Goal: Task Accomplishment & Management: Complete application form

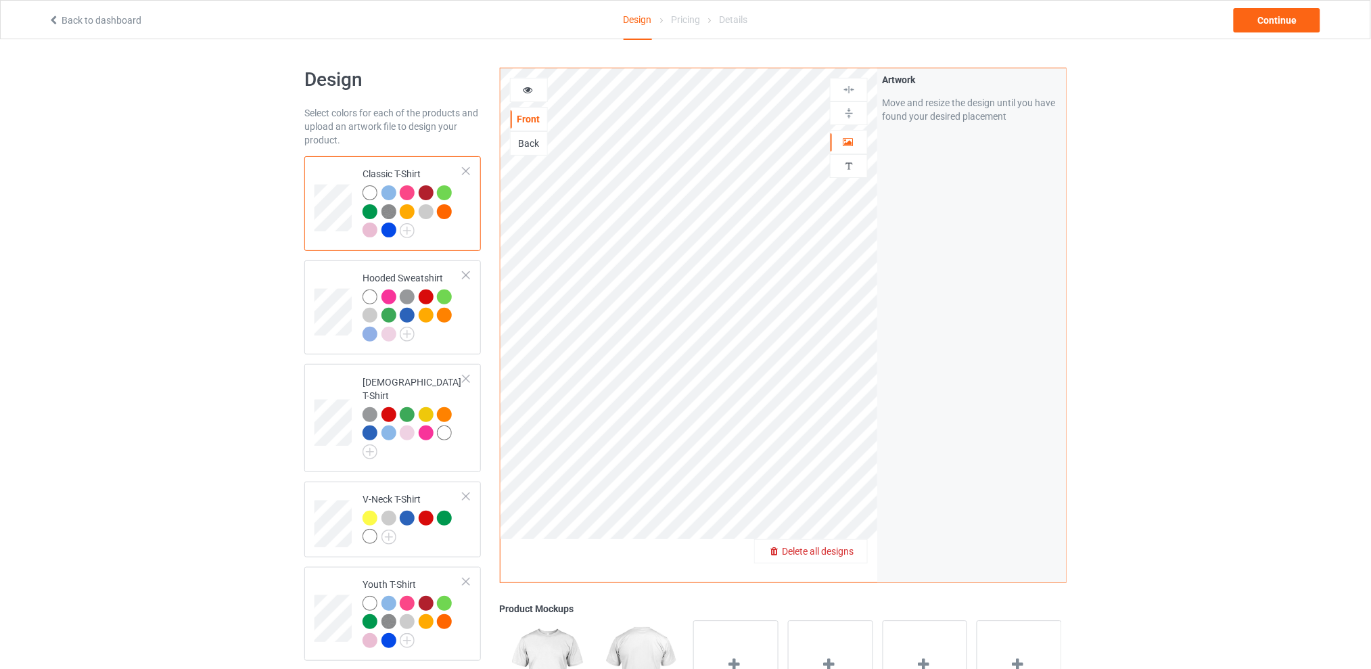
click at [852, 553] on span "Delete all designs" at bounding box center [818, 551] width 72 height 11
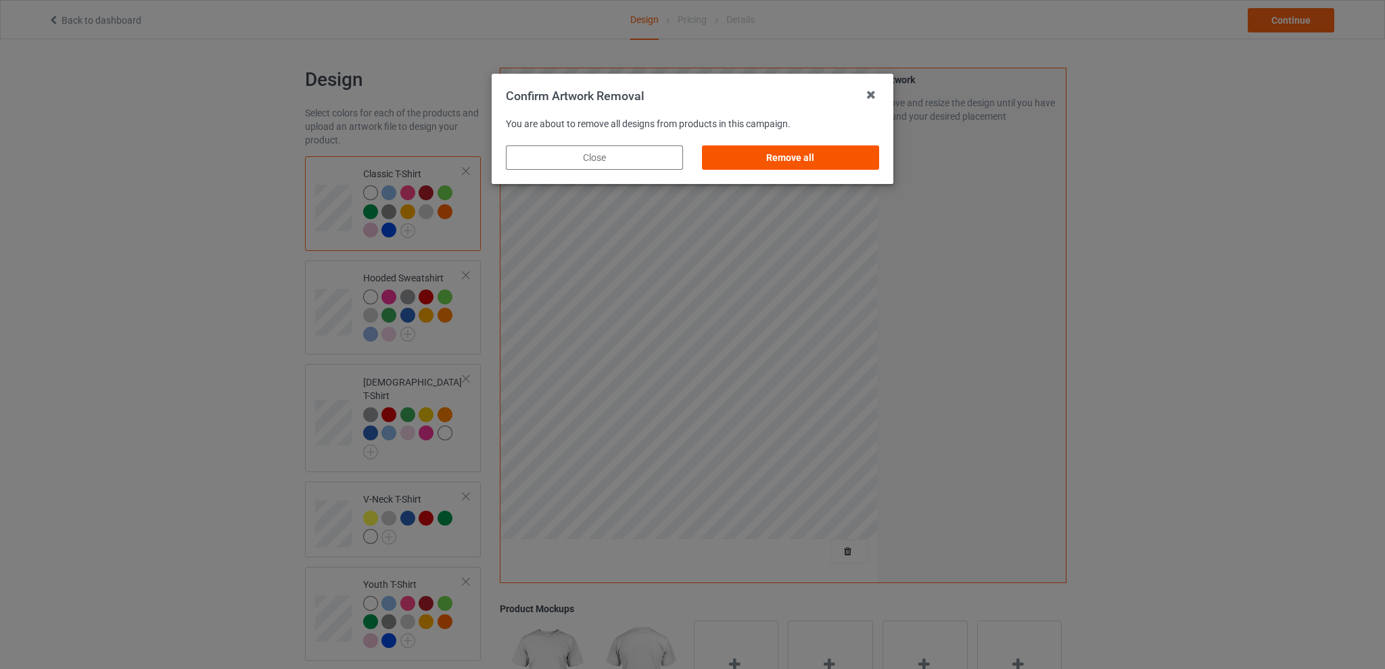
click at [808, 151] on div "Remove all" at bounding box center [790, 157] width 177 height 24
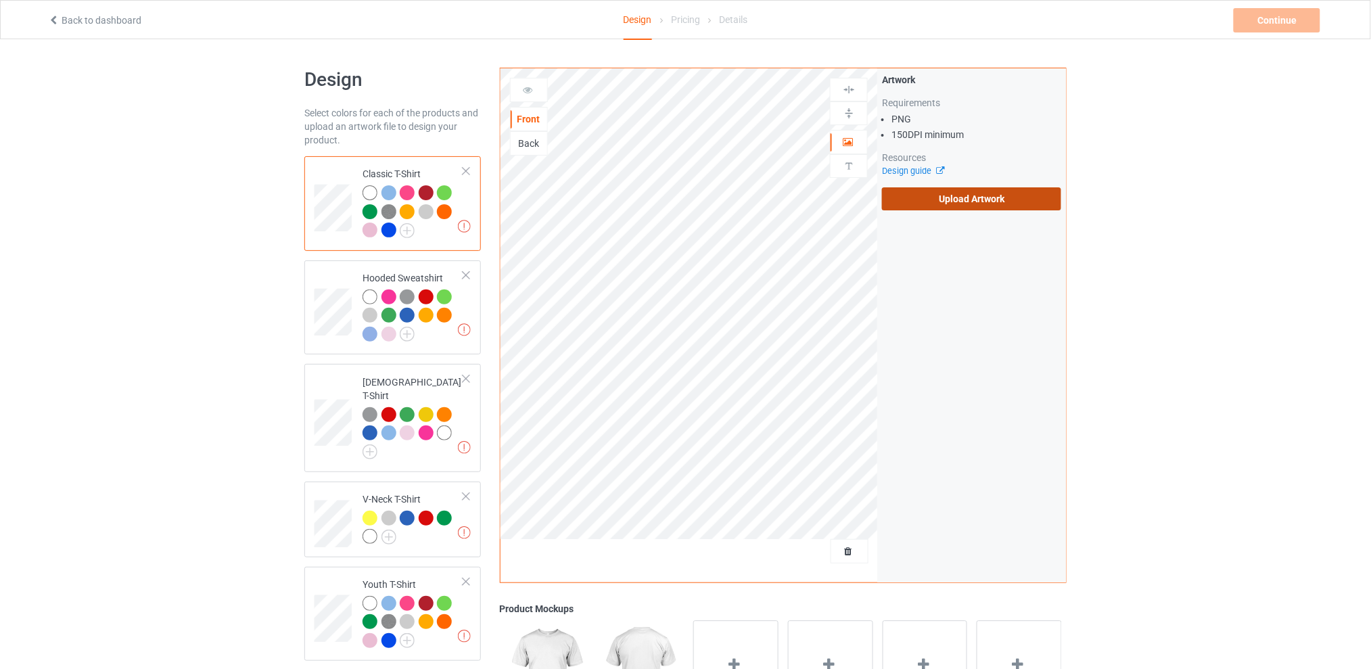
click at [943, 195] on label "Upload Artwork" at bounding box center [971, 198] width 179 height 23
click at [0, 0] on input "Upload Artwork" at bounding box center [0, 0] width 0 height 0
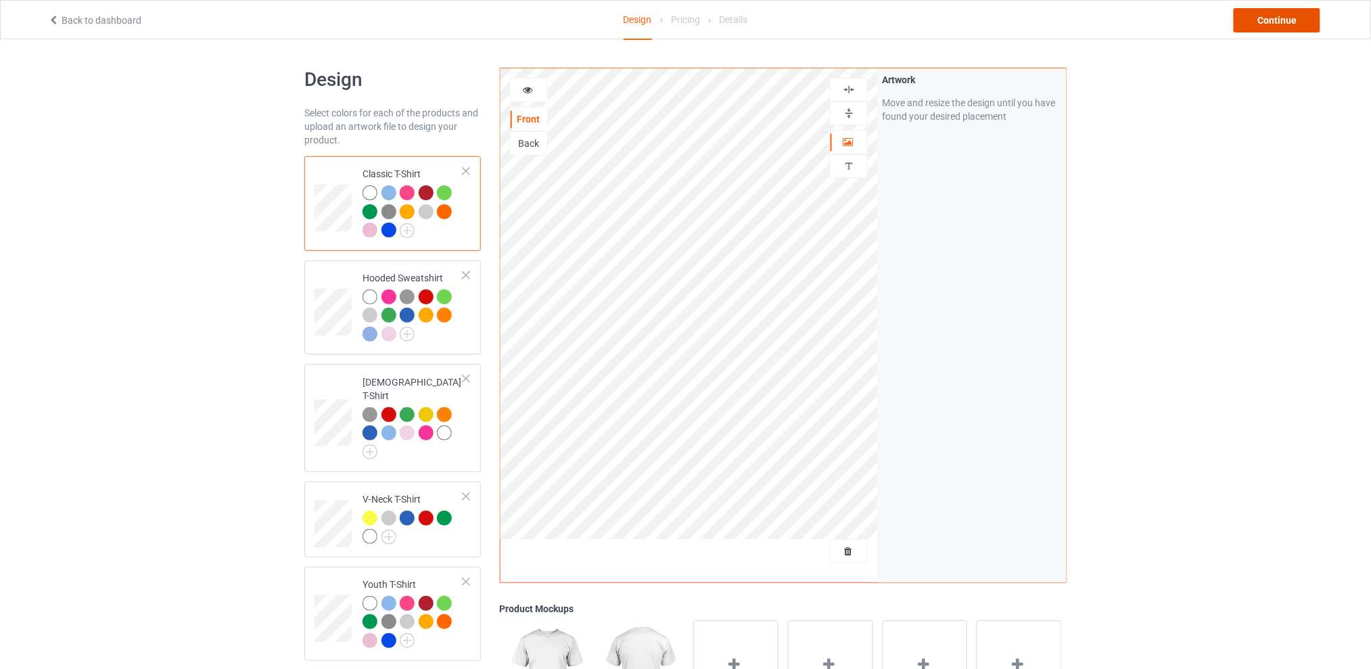
click at [1267, 20] on div "Continue" at bounding box center [1277, 20] width 87 height 24
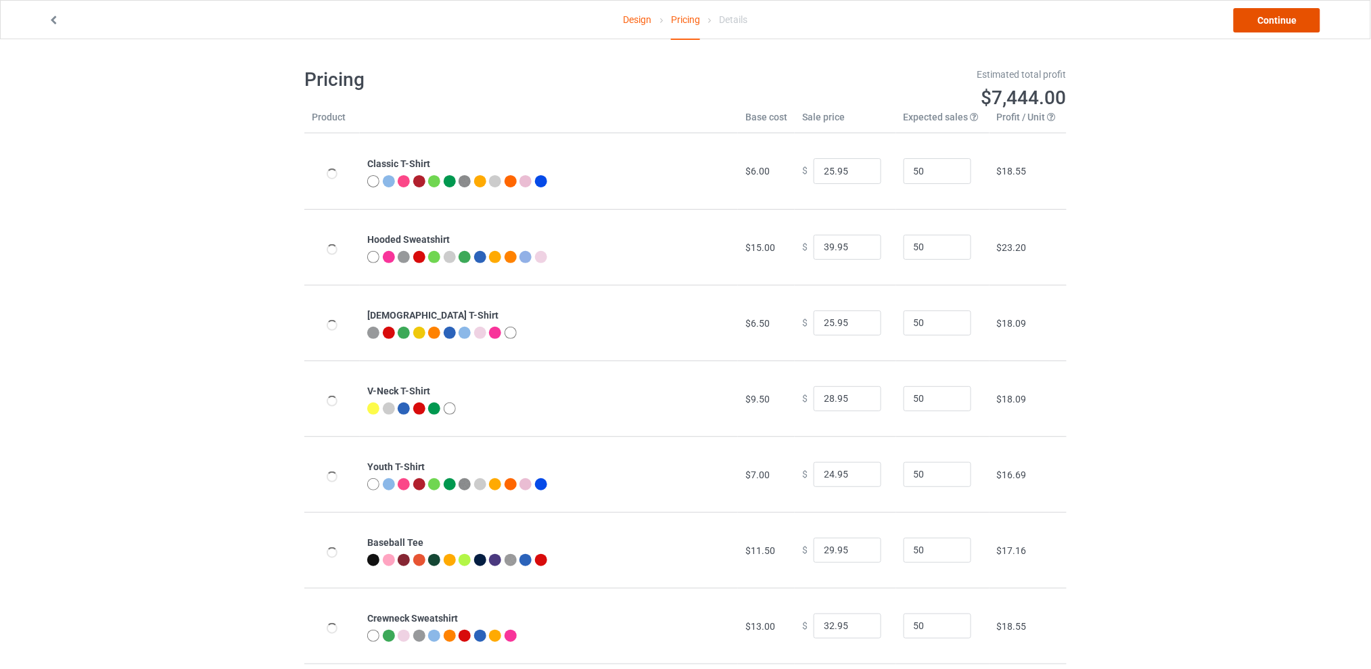
click at [1258, 24] on link "Continue" at bounding box center [1277, 20] width 87 height 24
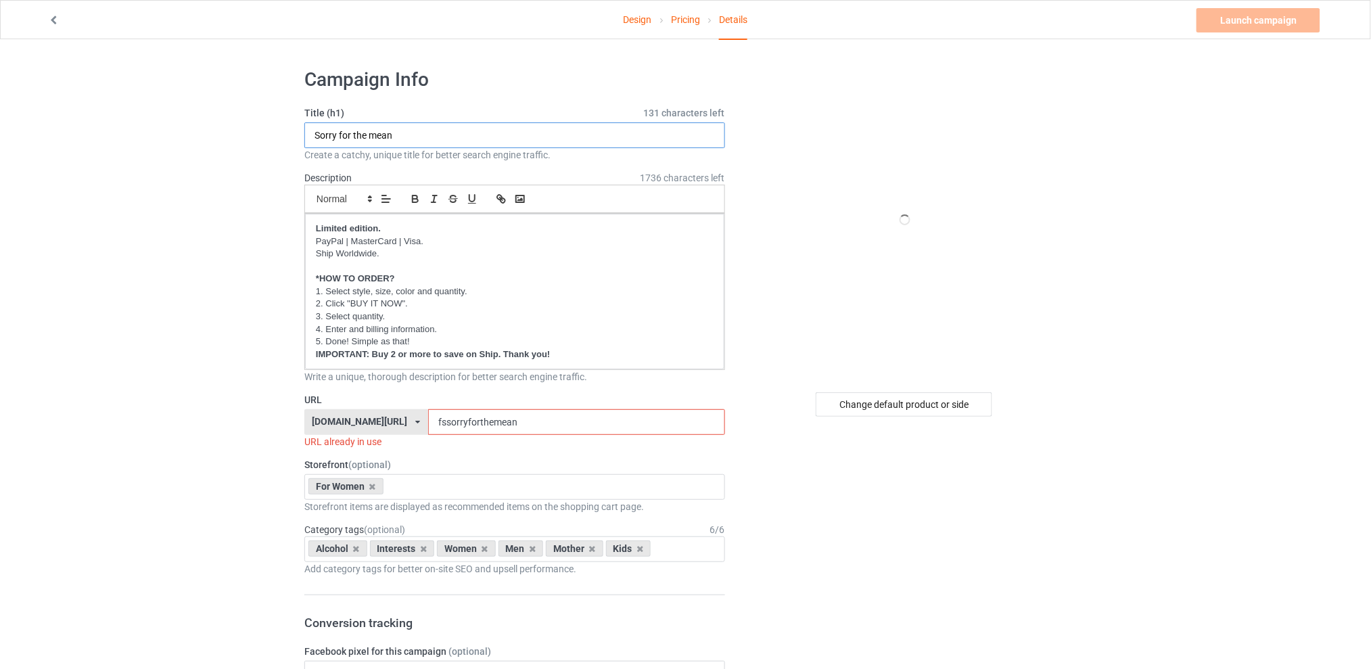
drag, startPoint x: 417, startPoint y: 130, endPoint x: 250, endPoint y: 133, distance: 166.4
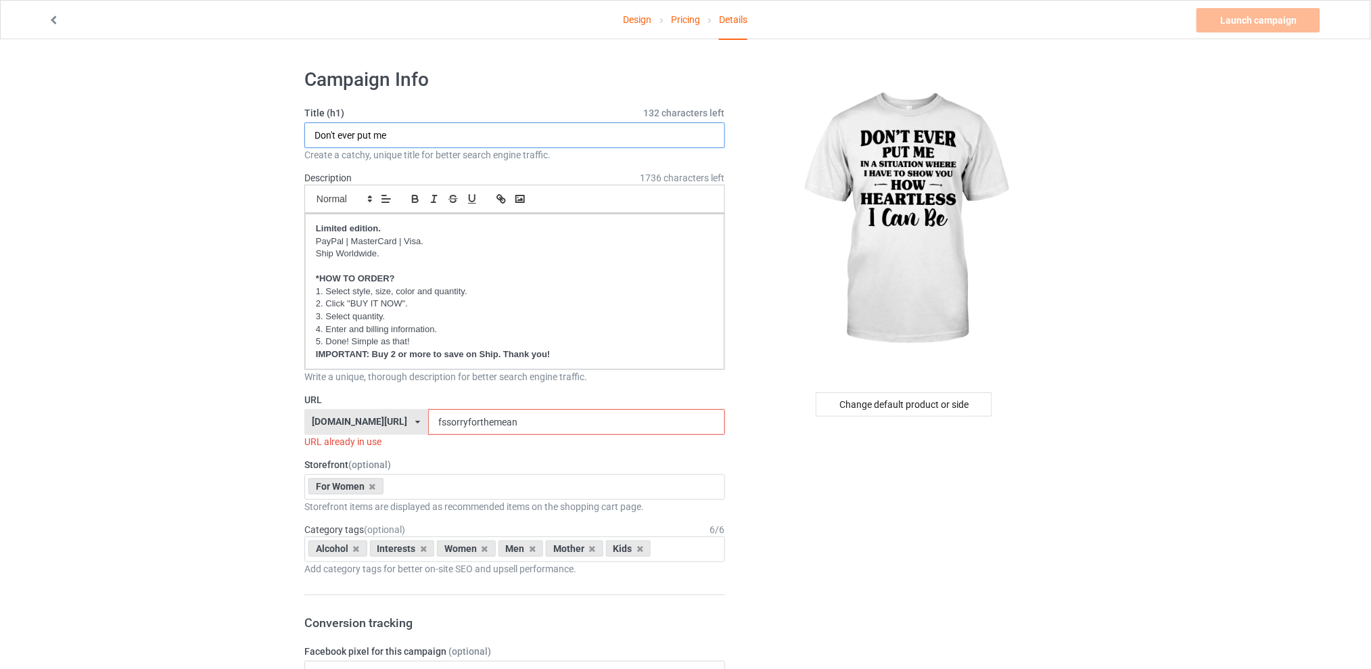
type input "Don't ever put me"
drag, startPoint x: 553, startPoint y: 423, endPoint x: 444, endPoint y: 423, distance: 108.2
click at [445, 423] on input "fssorryforthemean" at bounding box center [576, 422] width 296 height 26
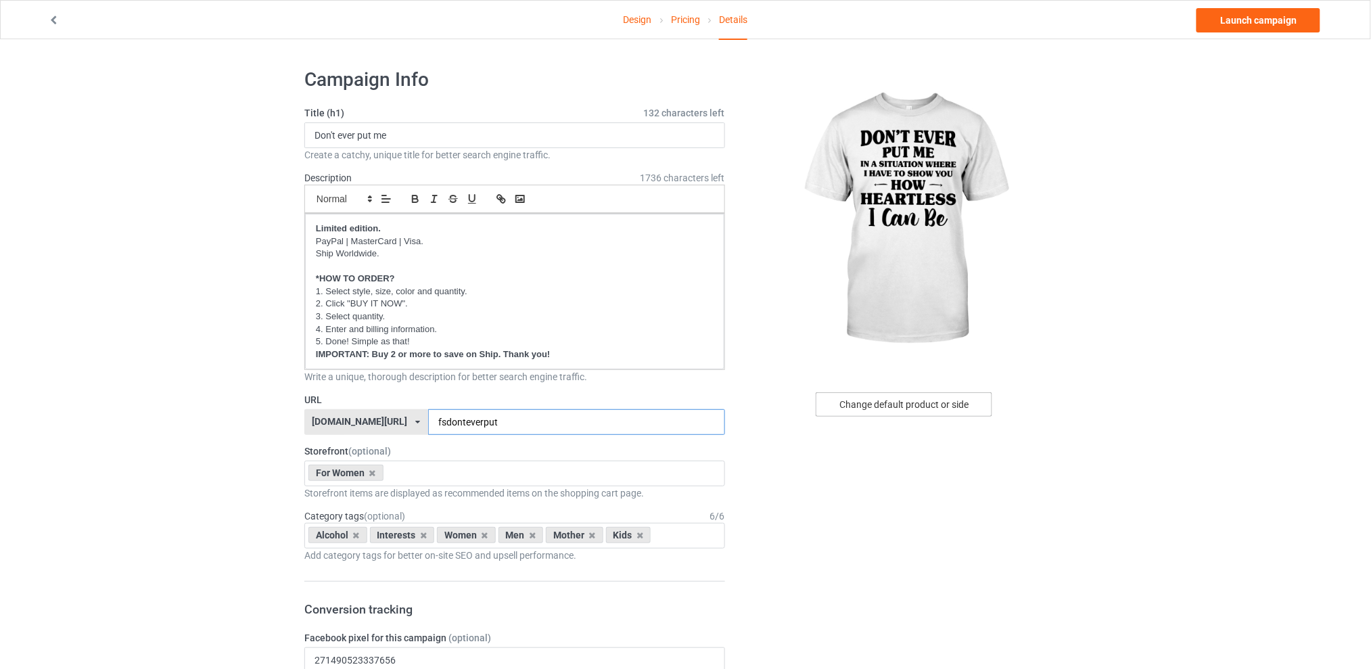
type input "fsdonteverput"
click at [855, 405] on div "Change default product or side" at bounding box center [904, 404] width 177 height 24
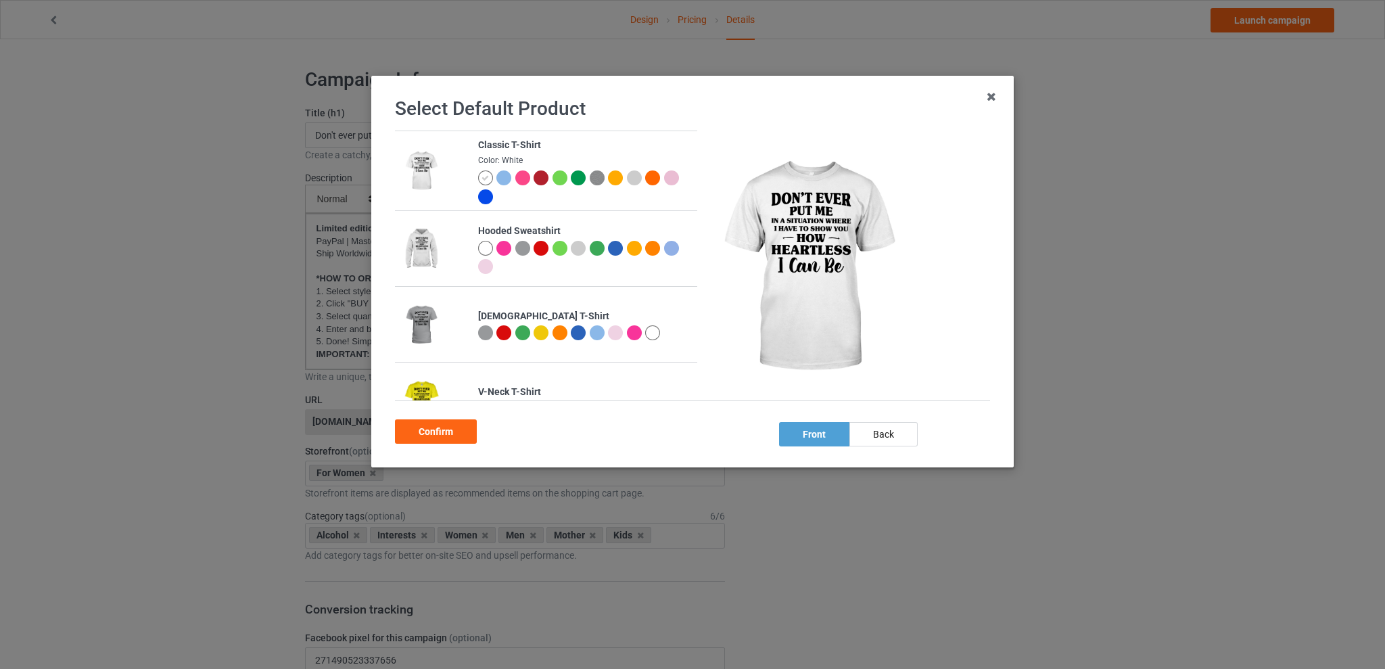
click at [557, 248] on div at bounding box center [560, 248] width 15 height 15
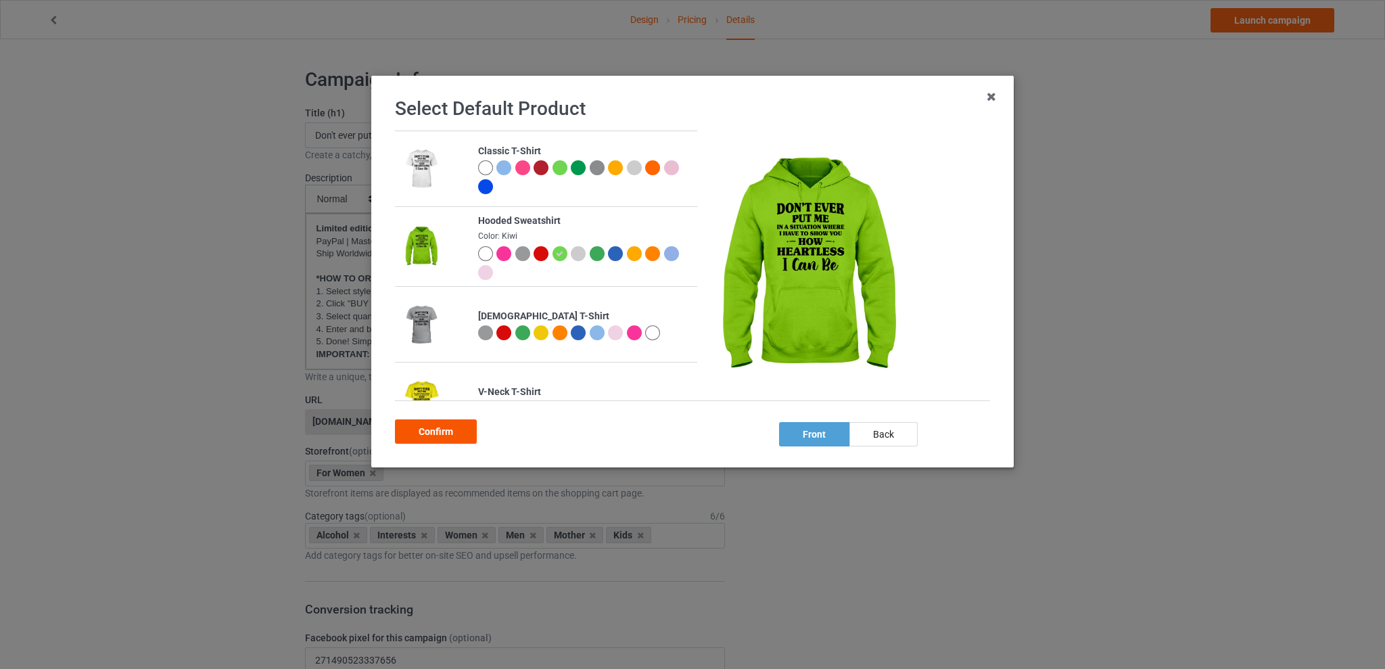
click at [429, 430] on div "Confirm" at bounding box center [436, 431] width 82 height 24
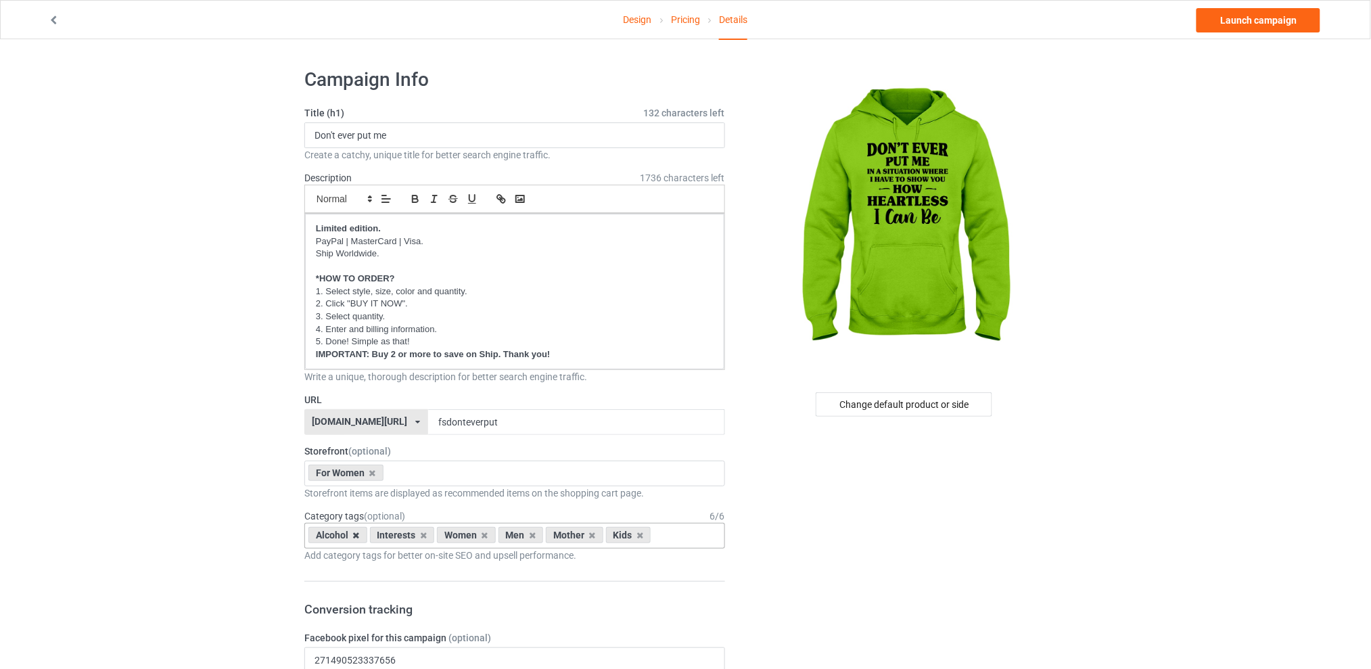
click at [353, 536] on icon at bounding box center [356, 535] width 7 height 9
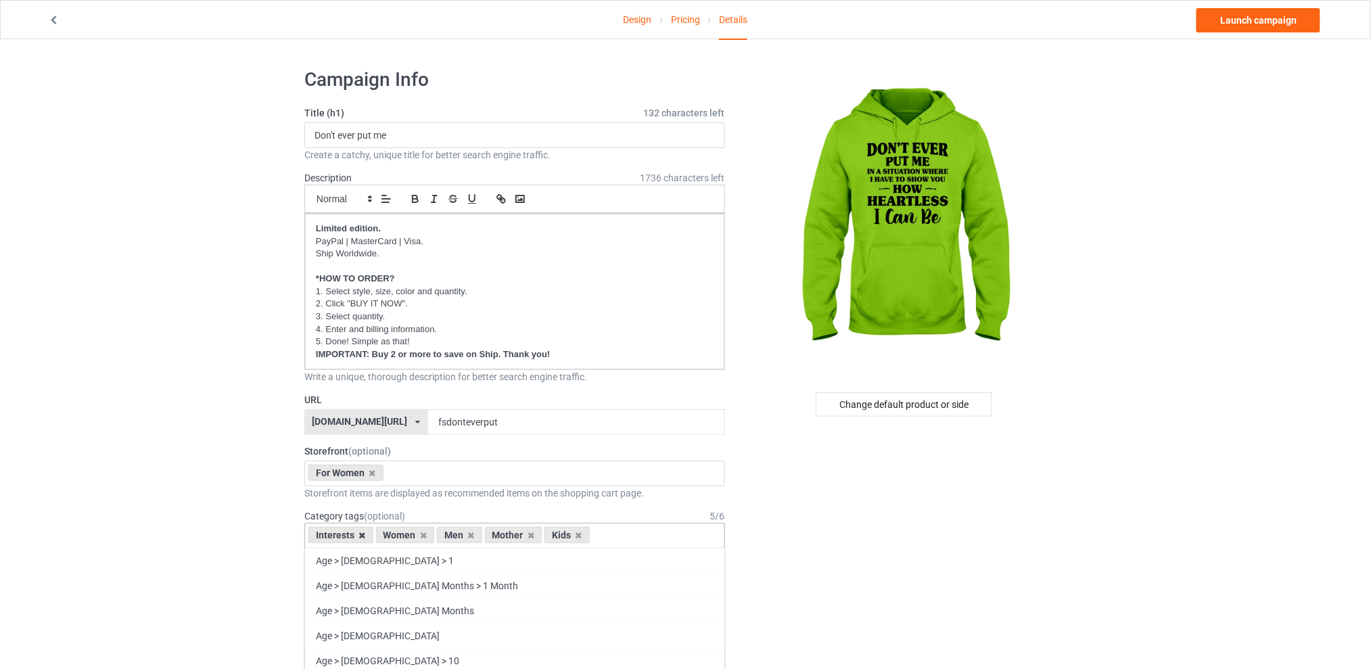
click at [361, 534] on icon at bounding box center [362, 535] width 7 height 9
click at [402, 536] on icon at bounding box center [403, 535] width 7 height 9
click at [415, 535] on icon at bounding box center [416, 535] width 7 height 9
click at [404, 537] on icon at bounding box center [403, 535] width 7 height 9
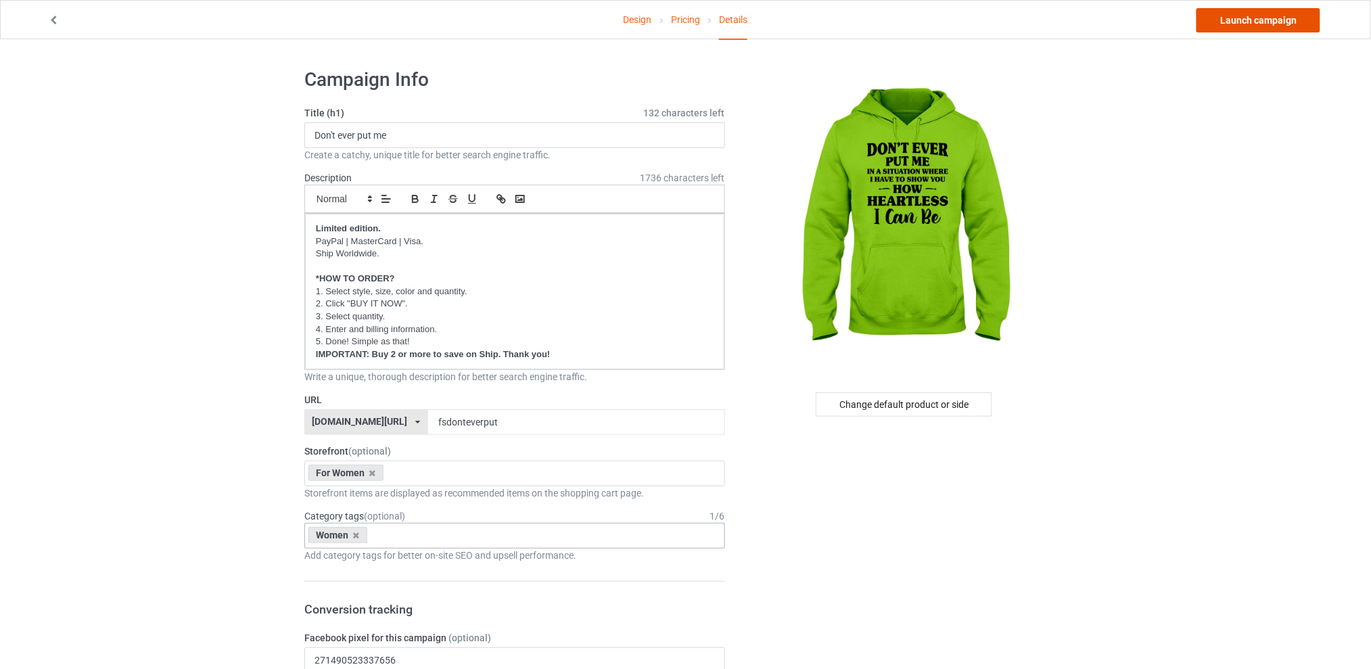
click at [1252, 28] on link "Launch campaign" at bounding box center [1258, 20] width 124 height 24
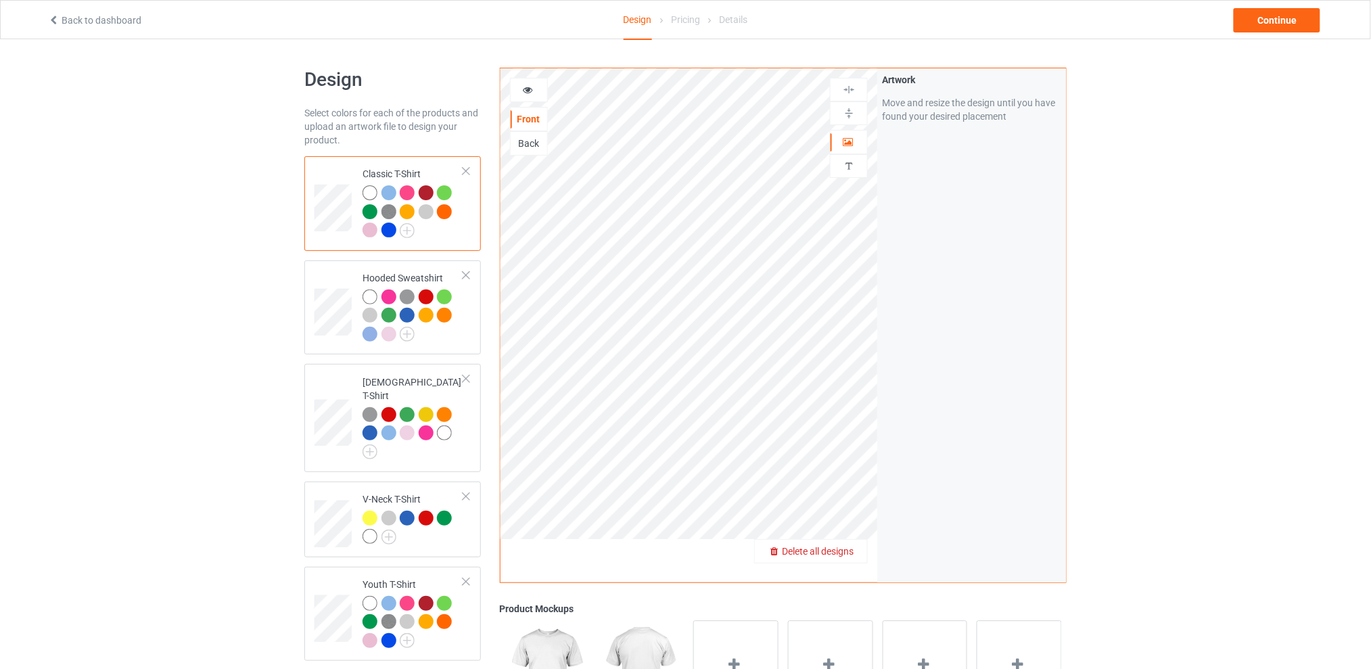
click at [845, 546] on span "Delete all designs" at bounding box center [818, 551] width 72 height 11
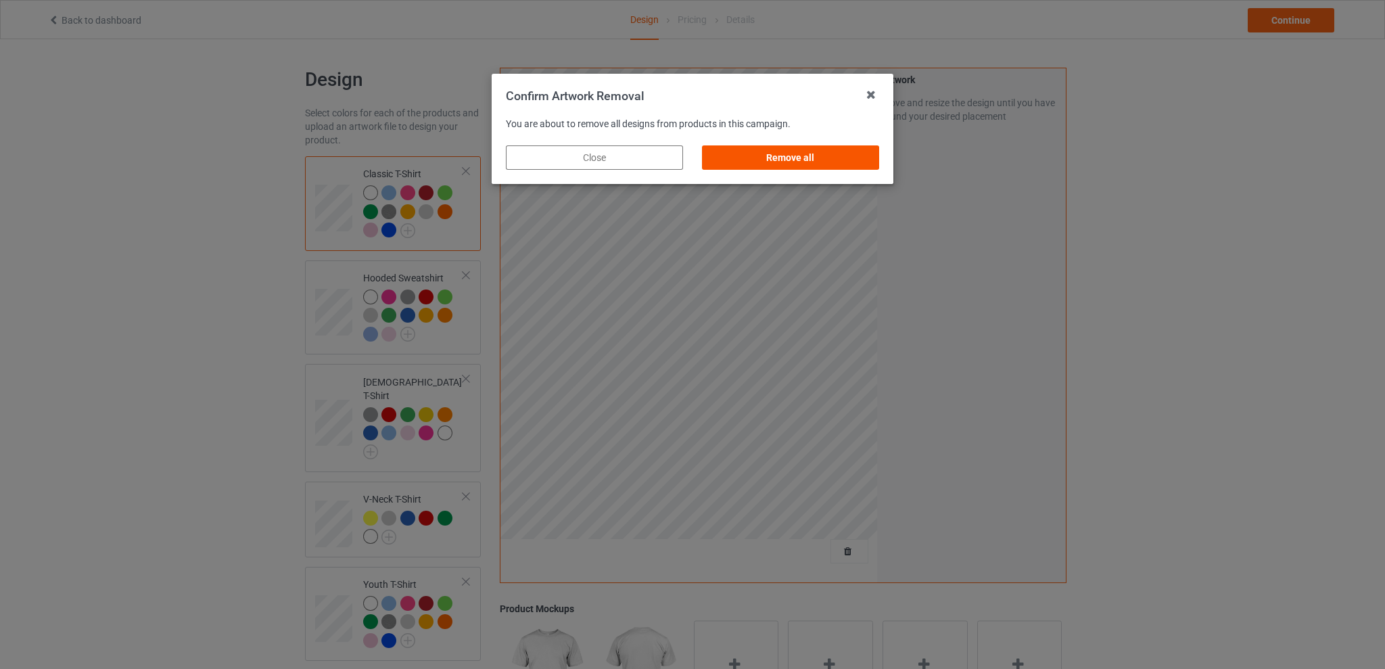
click at [821, 156] on div "Remove all" at bounding box center [790, 157] width 177 height 24
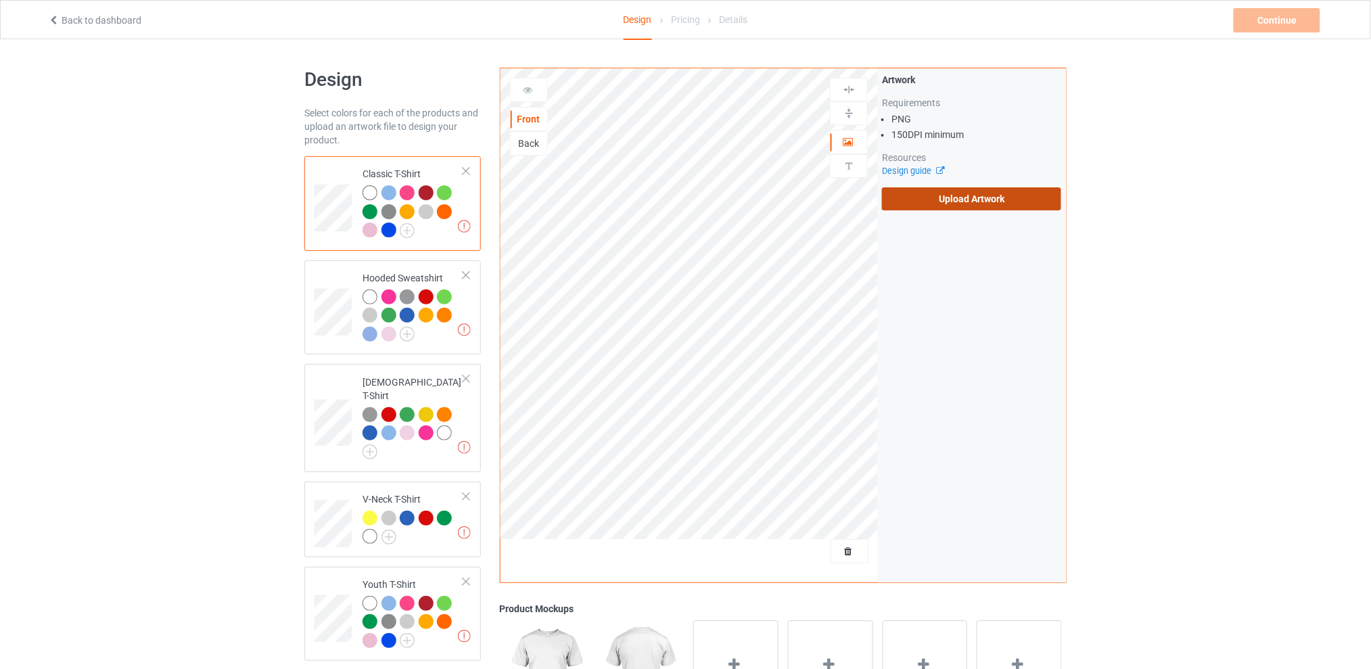
click at [945, 197] on label "Upload Artwork" at bounding box center [971, 198] width 179 height 23
click at [0, 0] on input "Upload Artwork" at bounding box center [0, 0] width 0 height 0
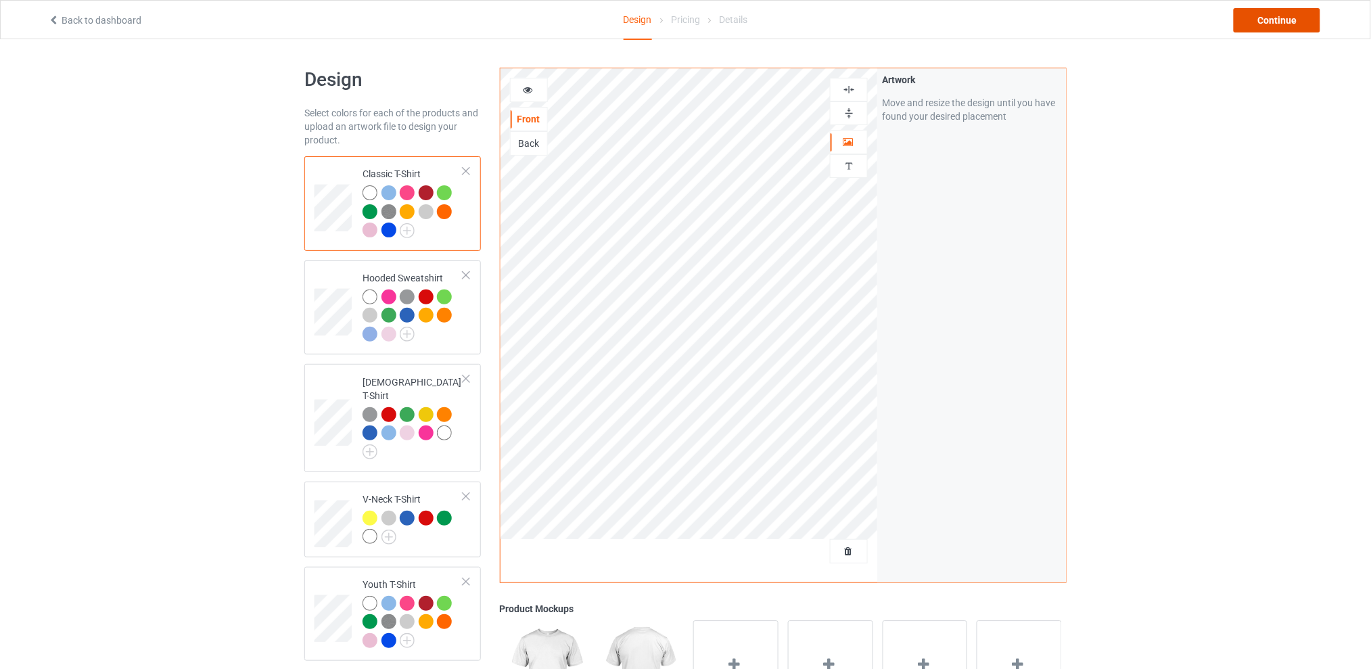
click at [1280, 25] on div "Continue" at bounding box center [1277, 20] width 87 height 24
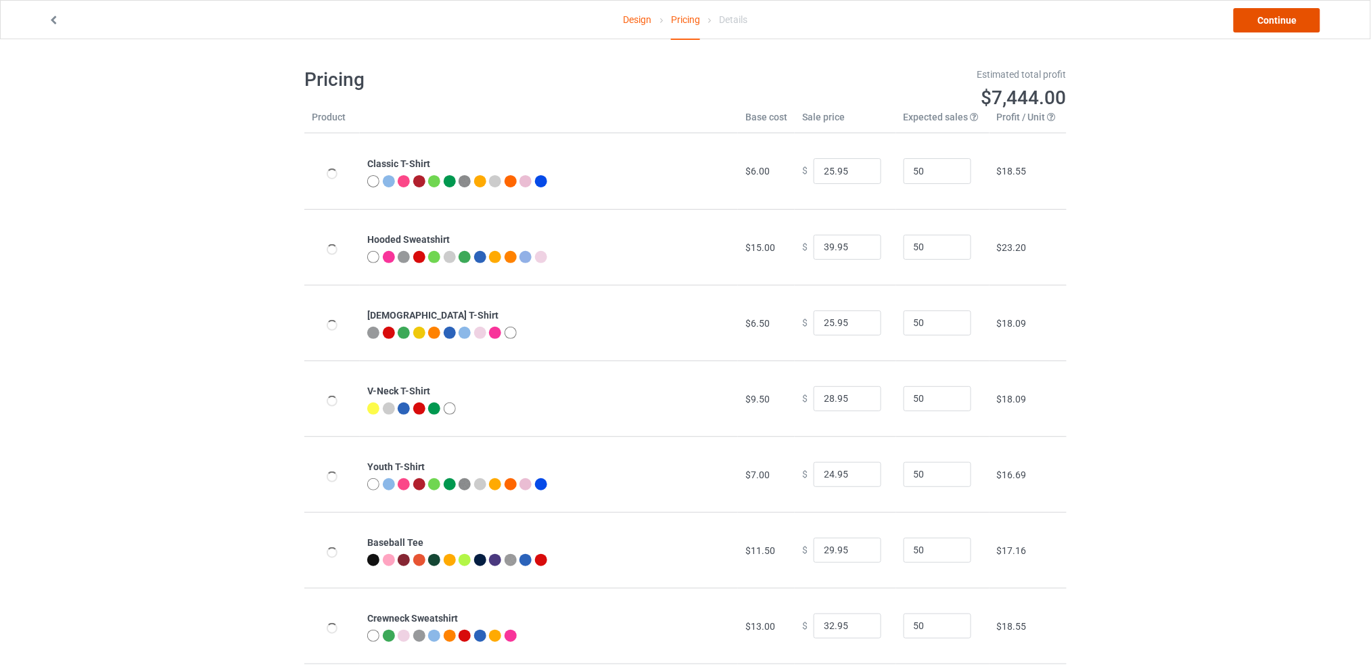
click at [1271, 14] on link "Continue" at bounding box center [1277, 20] width 87 height 24
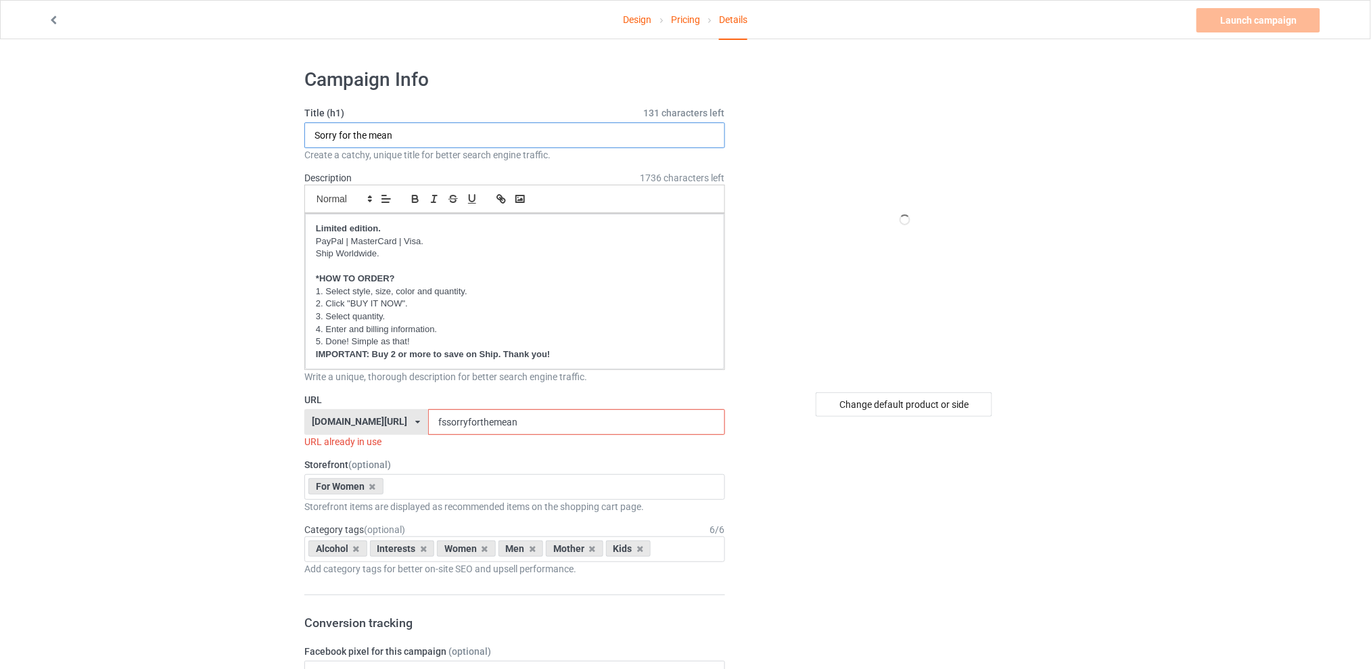
drag, startPoint x: 412, startPoint y: 130, endPoint x: 241, endPoint y: 137, distance: 170.6
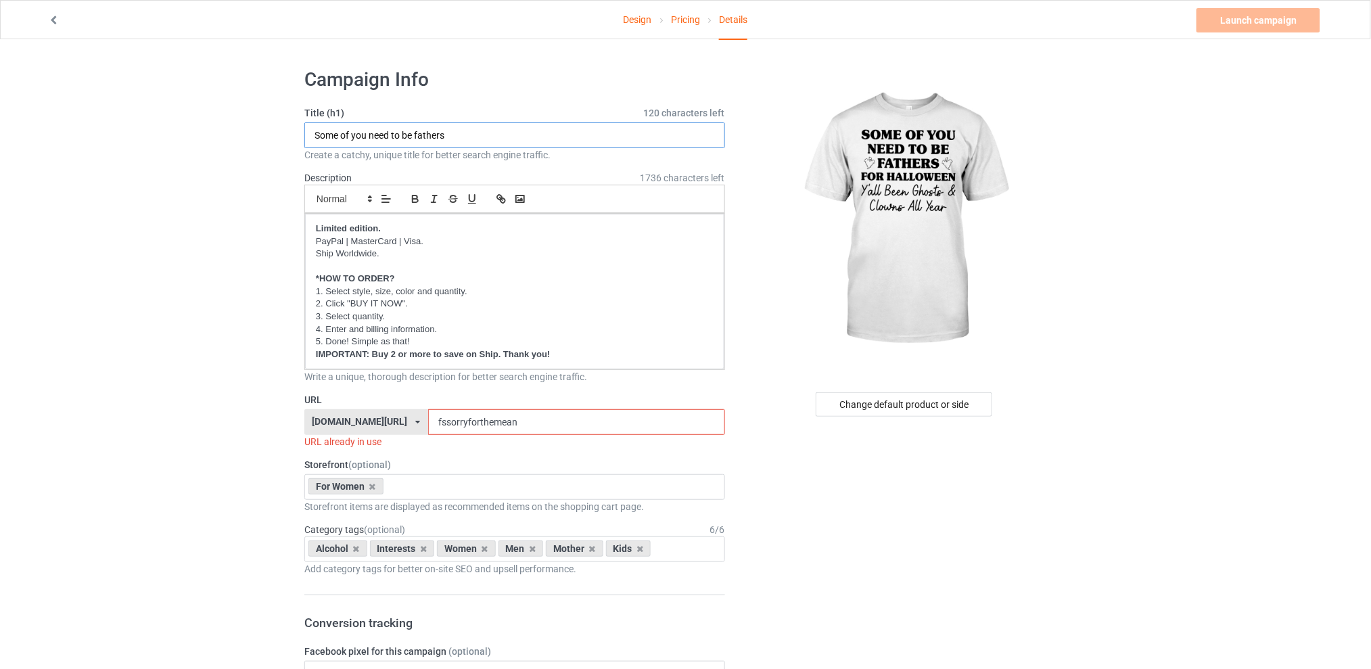
type input "Some of you need to be fathers"
drag, startPoint x: 539, startPoint y: 423, endPoint x: 412, endPoint y: 413, distance: 127.5
click at [412, 413] on div "[DOMAIN_NAME][URL] [DOMAIN_NAME][URL] [DOMAIN_NAME][URL] [DOMAIN_NAME][URL] 5d7…" at bounding box center [514, 422] width 421 height 26
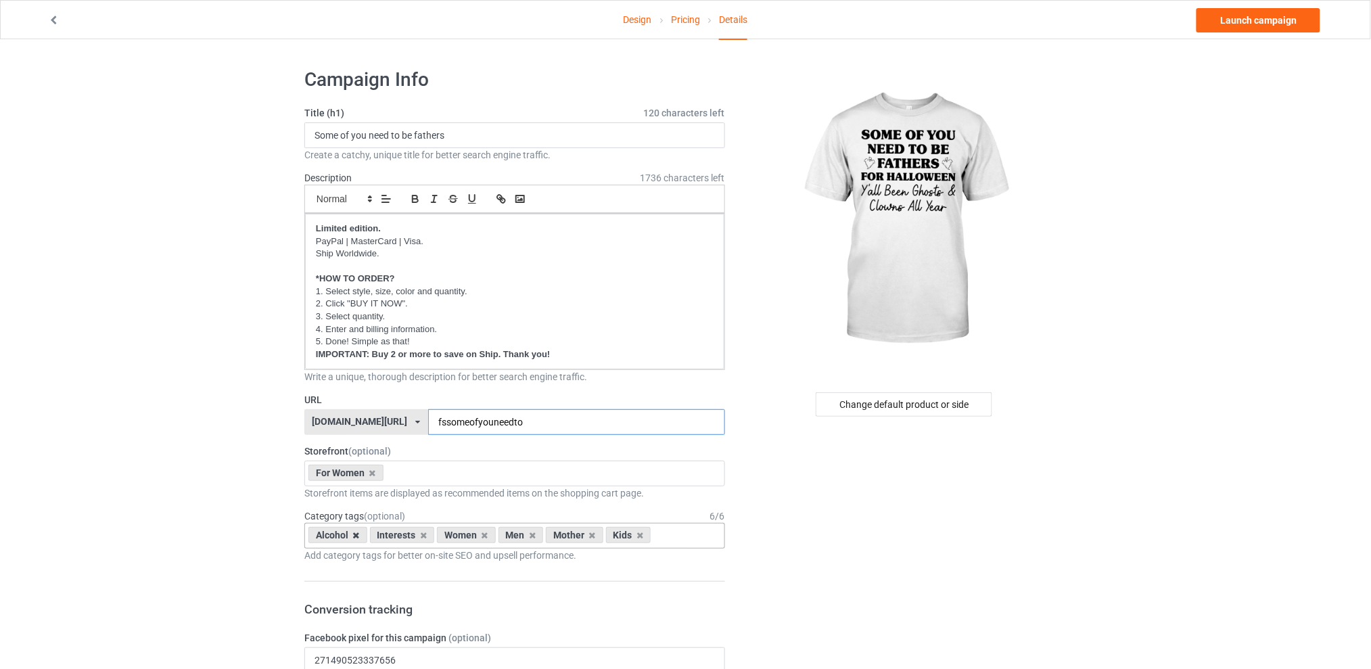
type input "fssomeofyouneedto"
click at [358, 534] on icon at bounding box center [356, 535] width 7 height 9
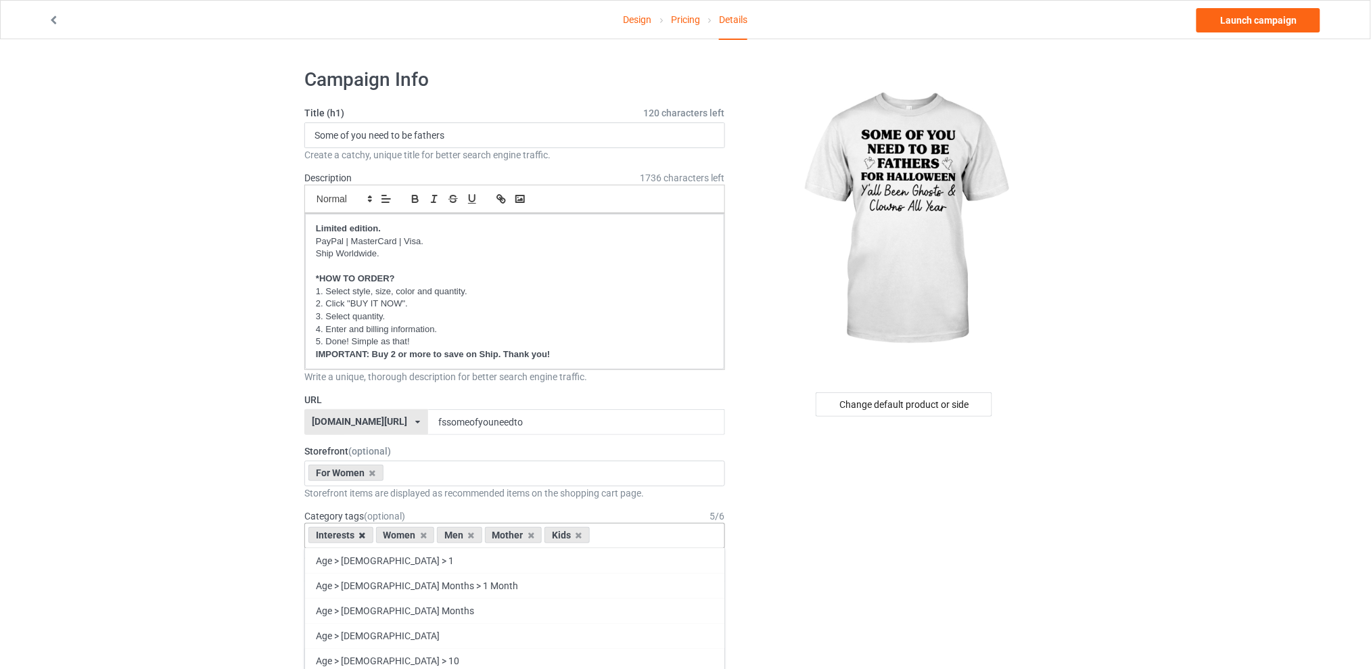
click at [362, 535] on icon at bounding box center [362, 535] width 7 height 9
click at [402, 536] on icon at bounding box center [403, 535] width 7 height 9
click at [414, 536] on icon at bounding box center [416, 535] width 7 height 9
click at [405, 536] on icon at bounding box center [403, 535] width 7 height 9
click at [915, 409] on div "Change default product or side" at bounding box center [904, 404] width 177 height 24
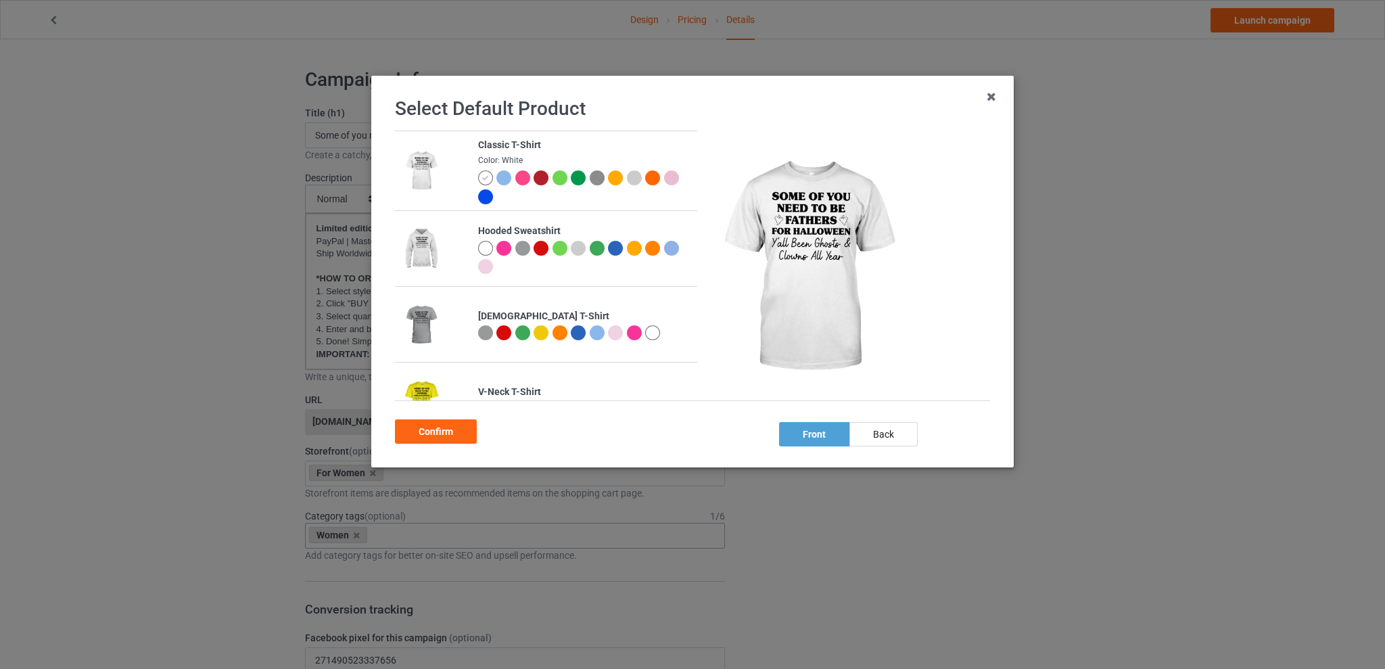
scroll to position [341, 0]
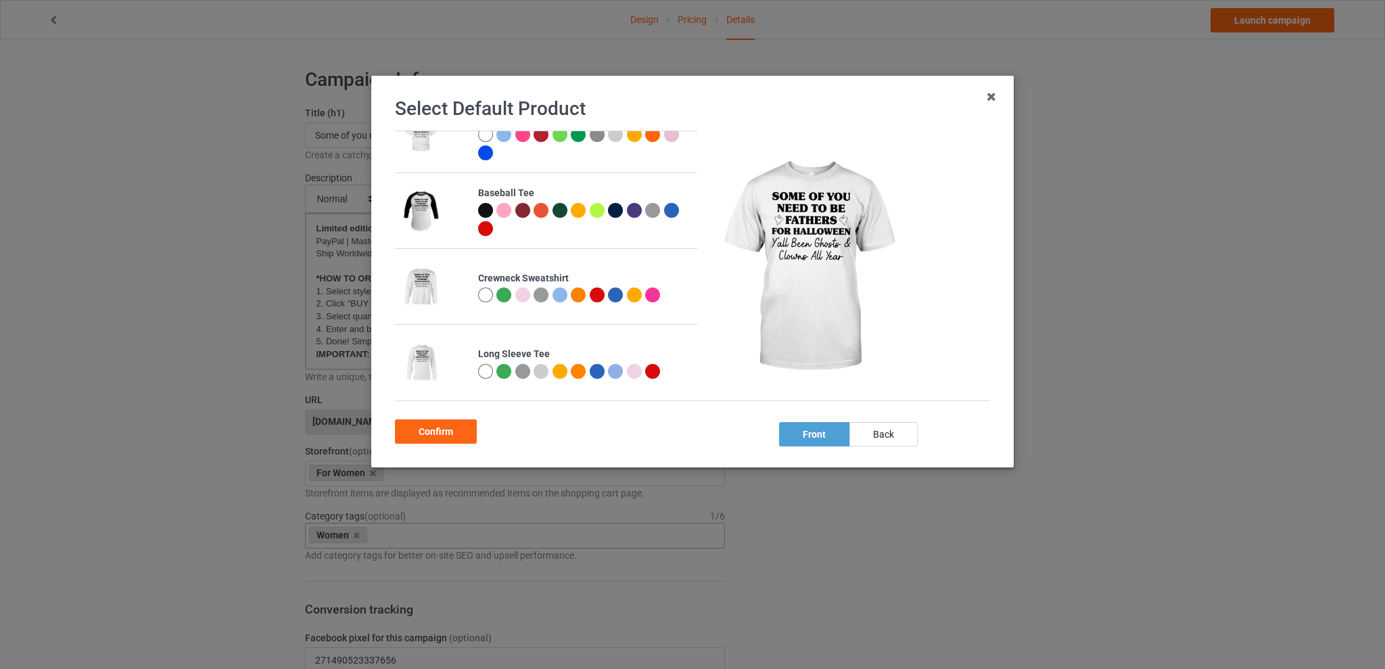
click at [502, 291] on div at bounding box center [503, 294] width 15 height 15
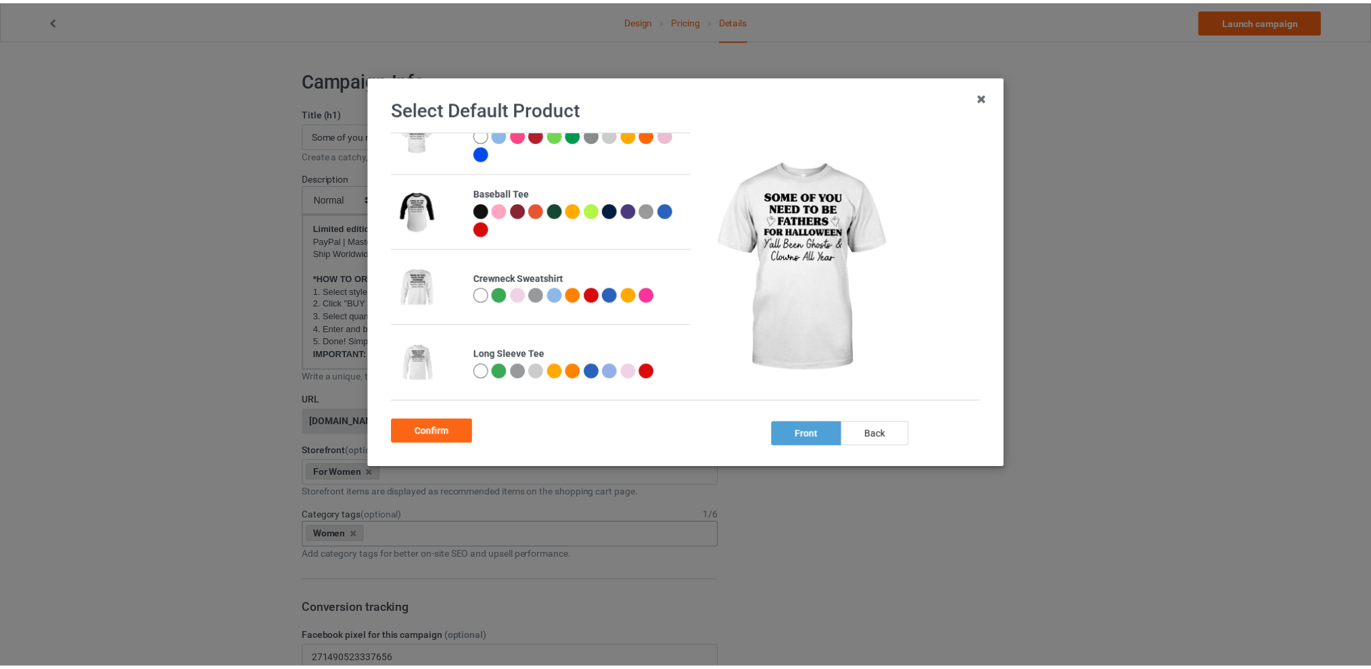
scroll to position [337, 0]
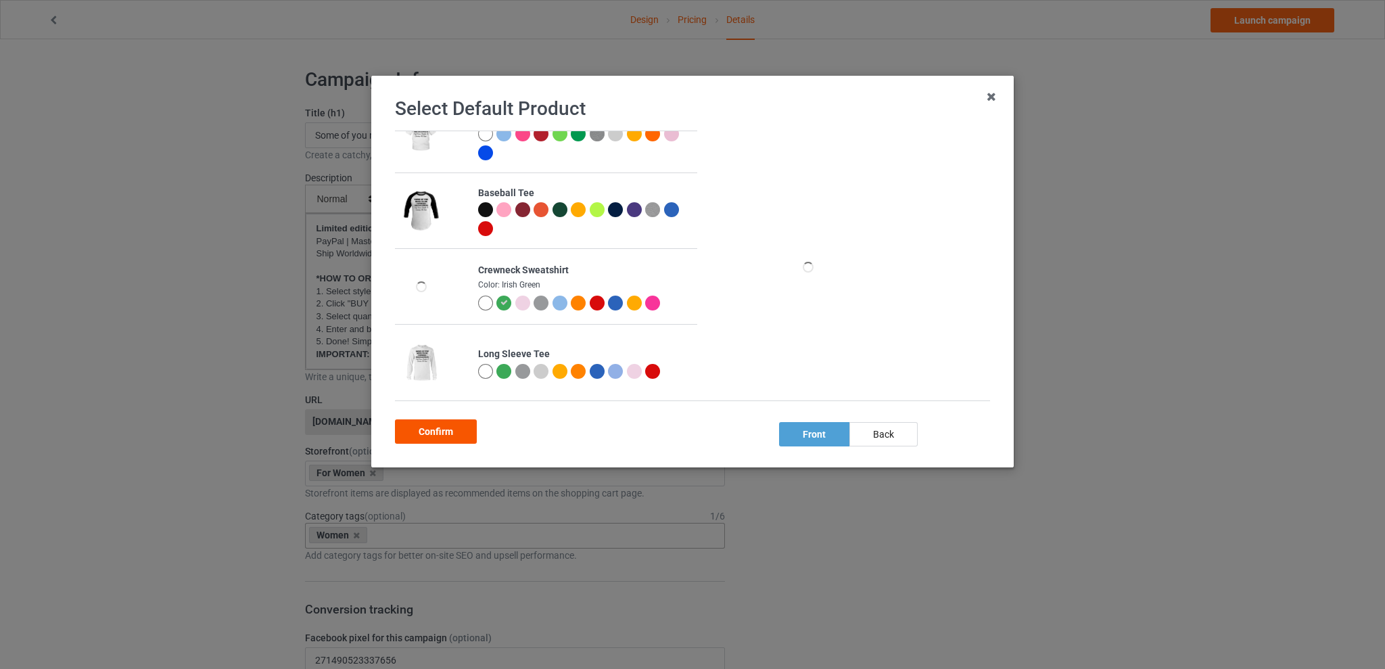
click at [437, 427] on div "Confirm" at bounding box center [436, 431] width 82 height 24
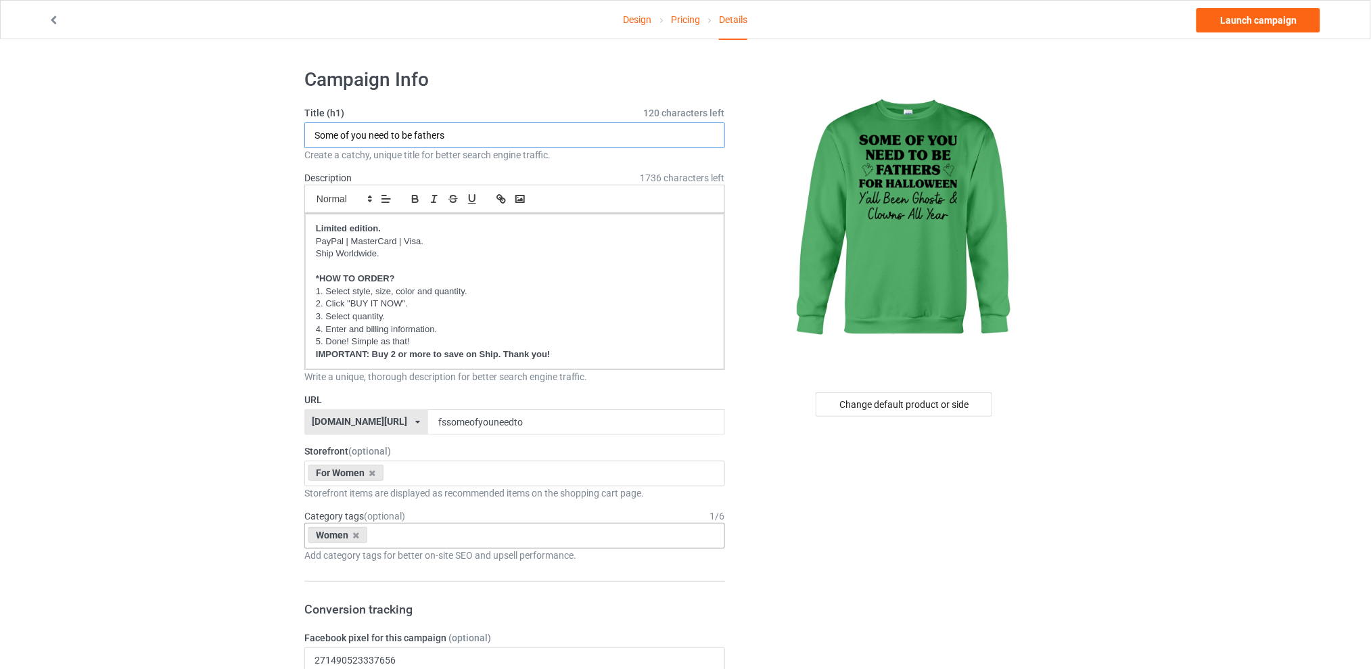
click at [469, 135] on input "Some of you need to be fathers" at bounding box center [514, 135] width 421 height 26
type input "Some of you need to be fathers for [DATE]"
click at [444, 472] on div "For Women Best Sellers Best Friend Sister - Aunt [DATE] For Christmas Sistaaaaa…" at bounding box center [514, 474] width 421 height 26
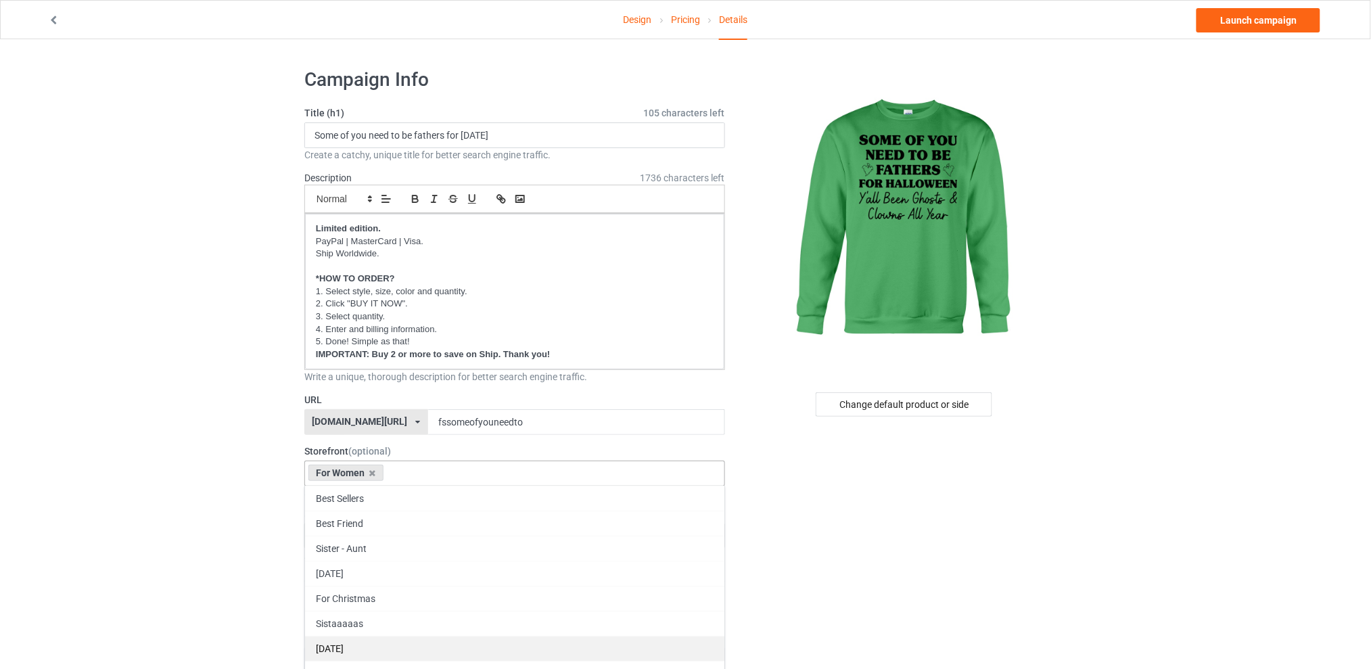
click at [366, 650] on div "[DATE]" at bounding box center [514, 648] width 419 height 25
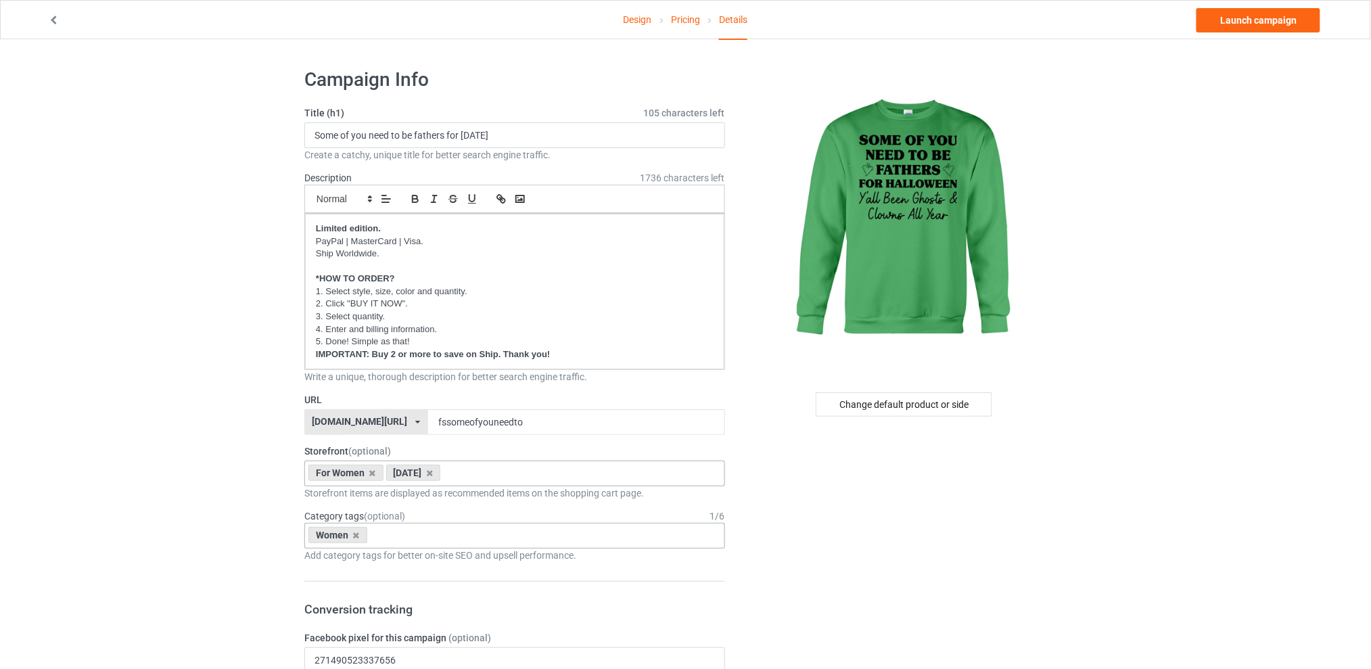
click at [512, 473] on div "For Women [DATE] Best Sellers Best Friend Sister - Aunt [DATE] For Christmas Si…" at bounding box center [514, 474] width 421 height 26
click at [1250, 15] on link "Launch campaign" at bounding box center [1258, 20] width 124 height 24
